Goal: Transaction & Acquisition: Purchase product/service

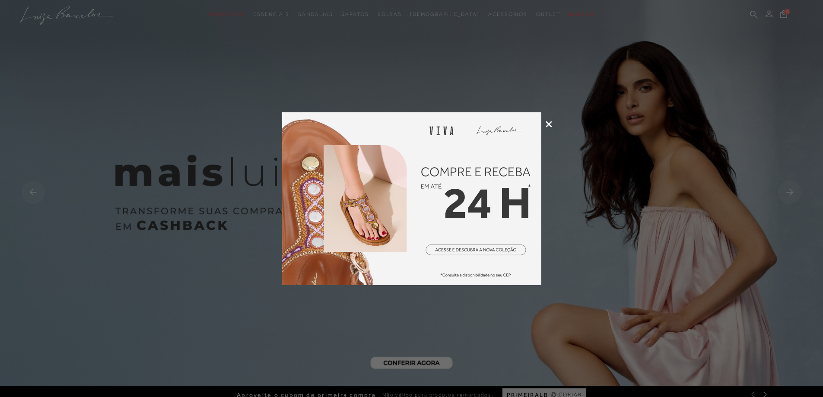
click at [545, 124] on icon at bounding box center [548, 124] width 6 height 6
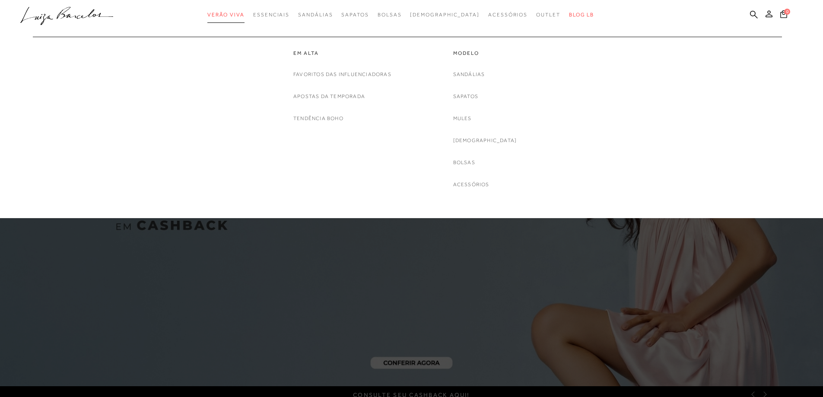
click at [244, 13] on span "Verão Viva" at bounding box center [225, 15] width 37 height 6
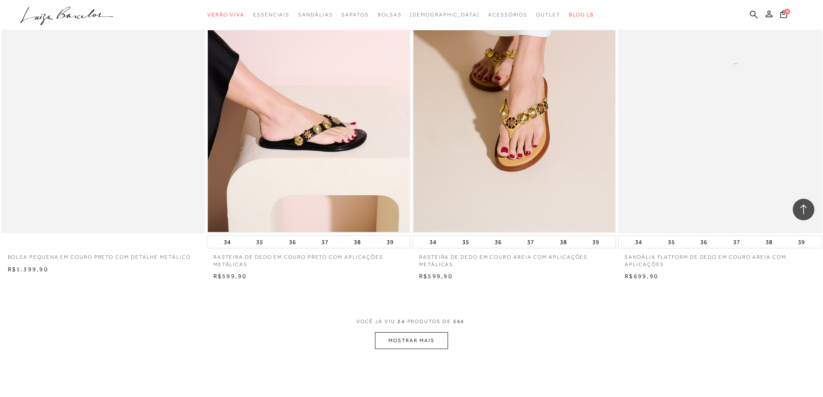
scroll to position [2073, 0]
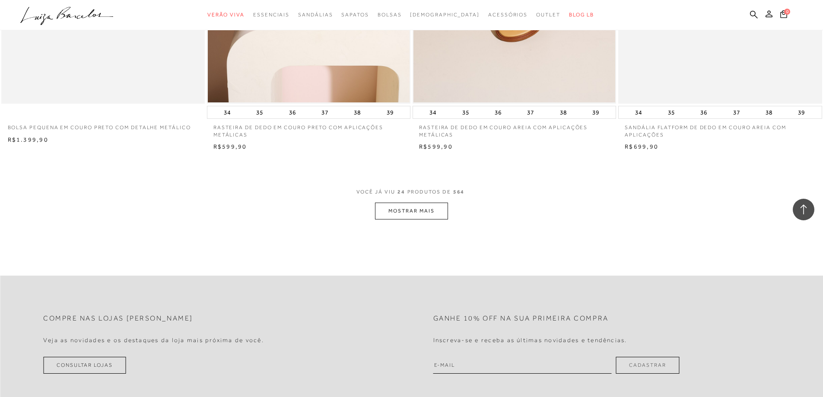
click at [428, 215] on button "MOSTRAR MAIS" at bounding box center [411, 211] width 73 height 17
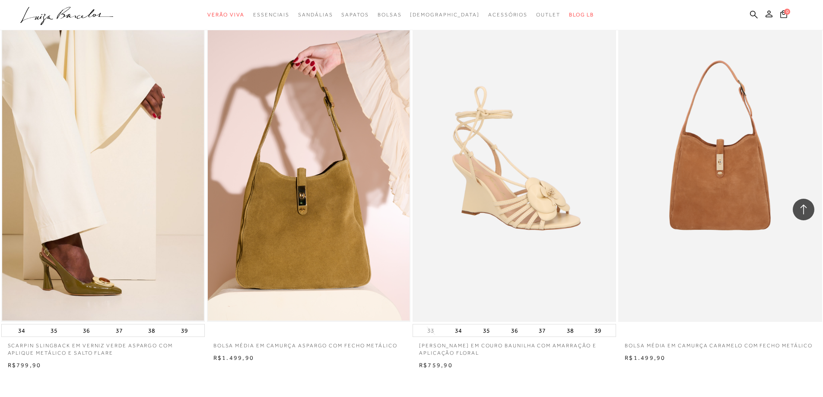
scroll to position [4102, 0]
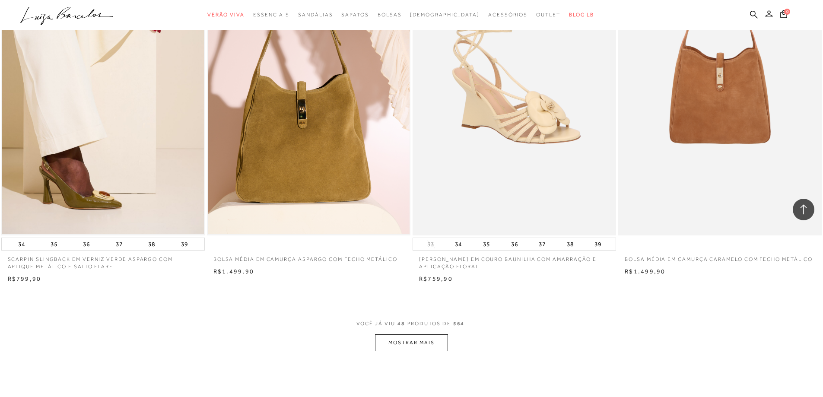
click at [427, 344] on button "MOSTRAR MAIS" at bounding box center [411, 342] width 73 height 17
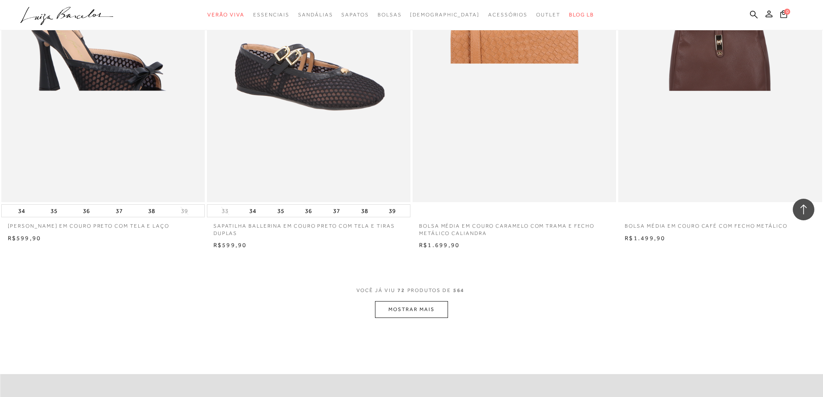
scroll to position [6477, 0]
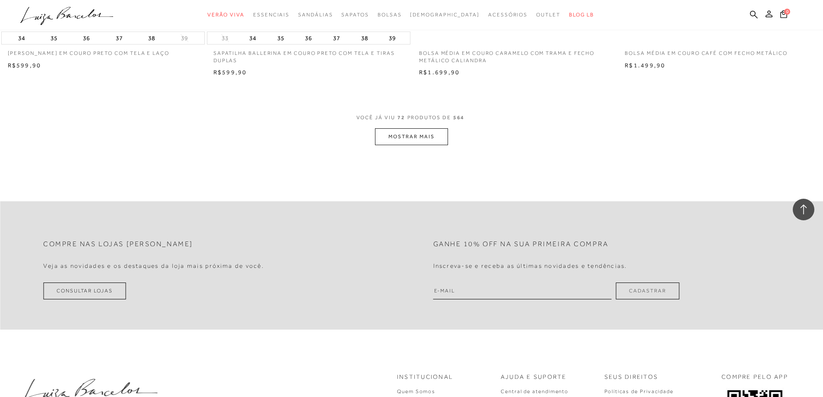
click at [431, 138] on button "MOSTRAR MAIS" at bounding box center [411, 136] width 73 height 17
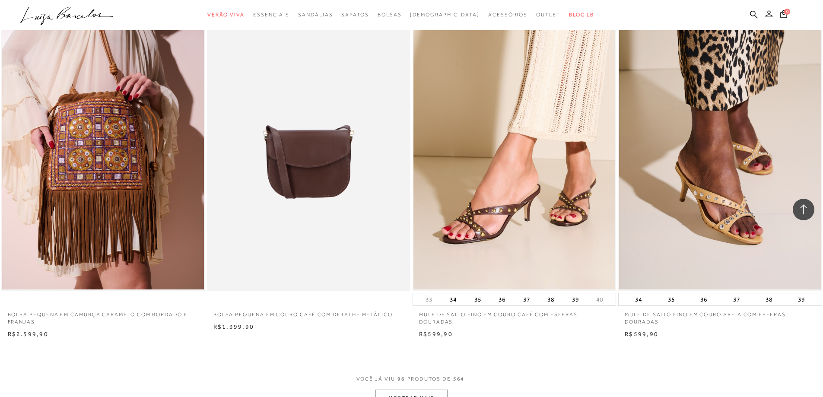
scroll to position [8550, 0]
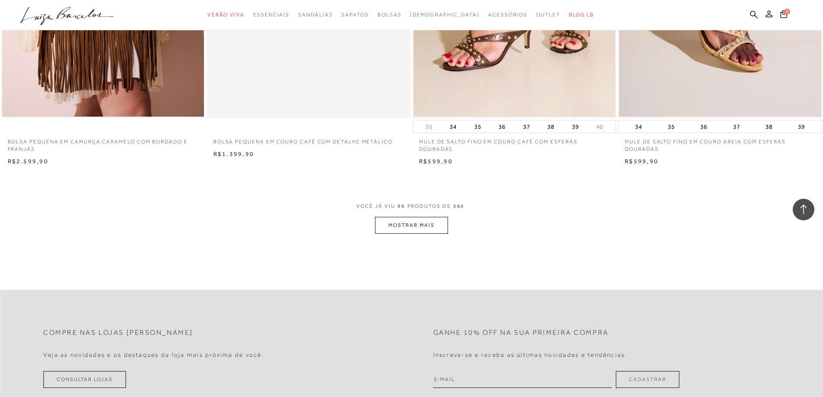
click at [412, 228] on button "MOSTRAR MAIS" at bounding box center [411, 225] width 73 height 17
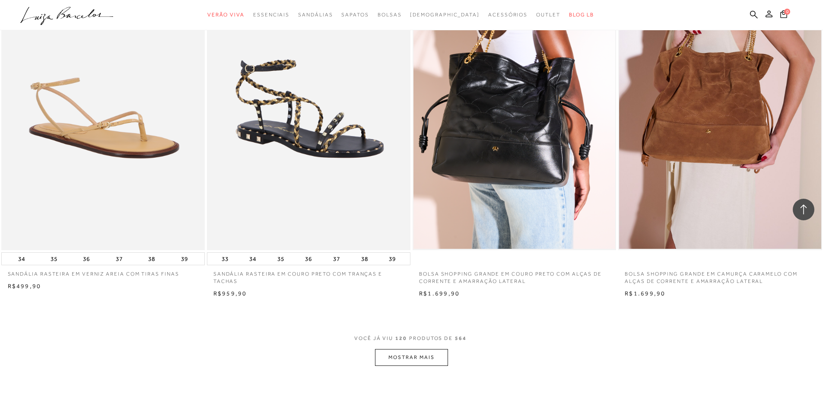
scroll to position [10666, 0]
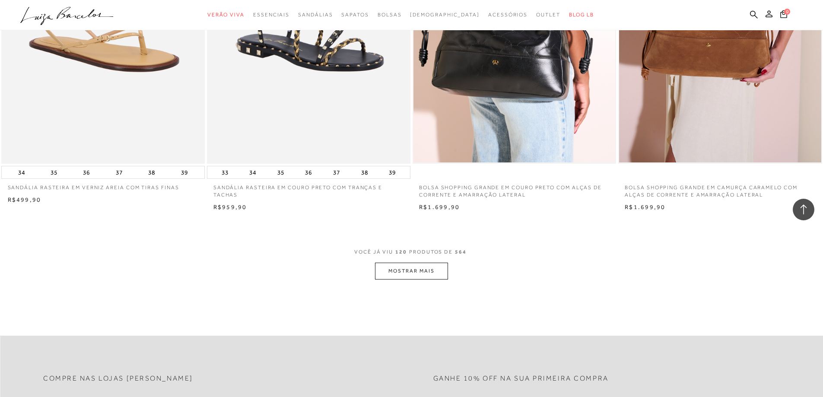
click at [415, 264] on button "MOSTRAR MAIS" at bounding box center [411, 271] width 73 height 17
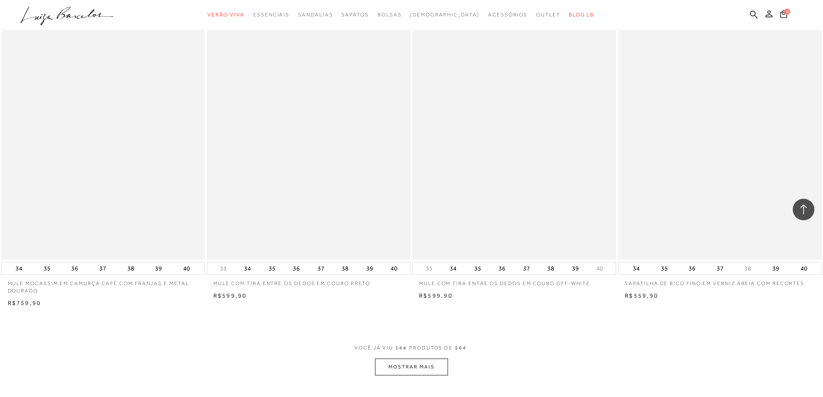
scroll to position [12868, 0]
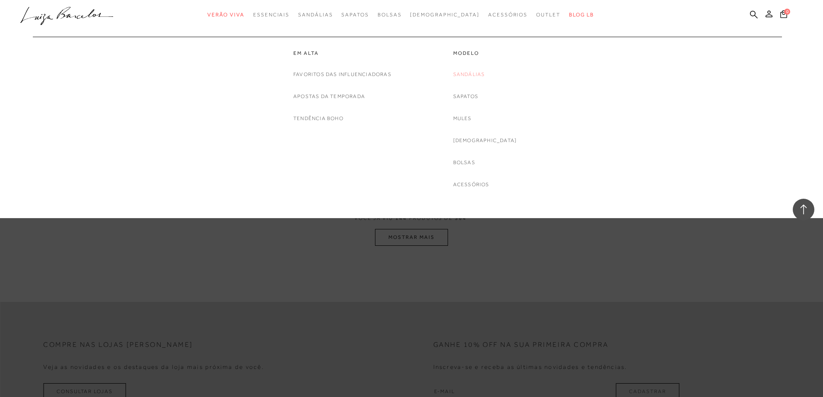
click at [479, 74] on link "Sandálias" at bounding box center [469, 74] width 32 height 9
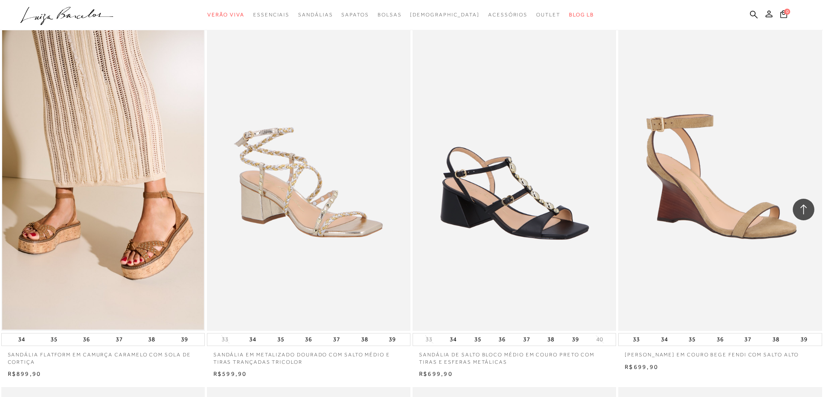
scroll to position [1209, 0]
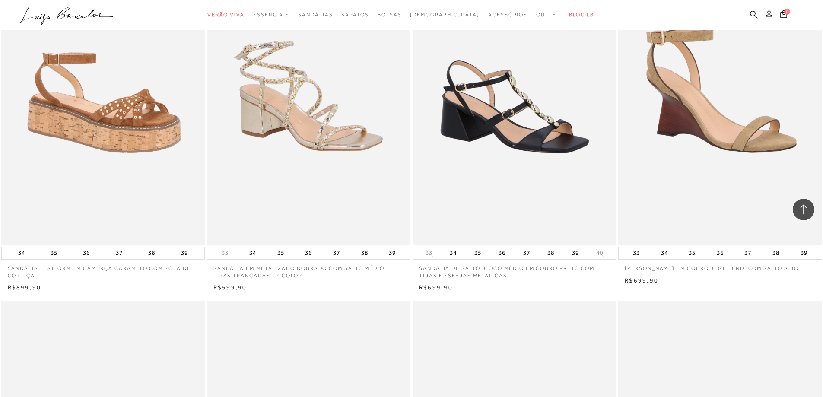
click at [86, 153] on img at bounding box center [103, 91] width 203 height 305
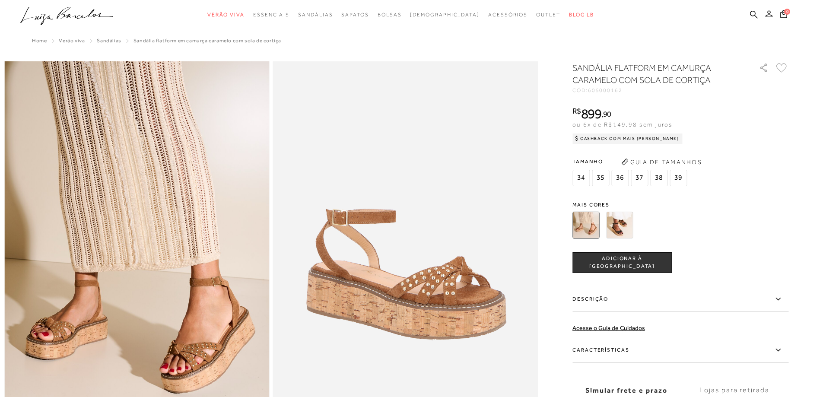
click at [610, 85] on h1 "SANDÁLIA FLATFORM EM CAMURÇA CARAMELO COM SOLA DE CORTIÇA" at bounding box center [653, 74] width 162 height 24
click at [605, 88] on span "605000162" at bounding box center [605, 90] width 35 height 6
copy span "605000162"
